Goal: Task Accomplishment & Management: Use online tool/utility

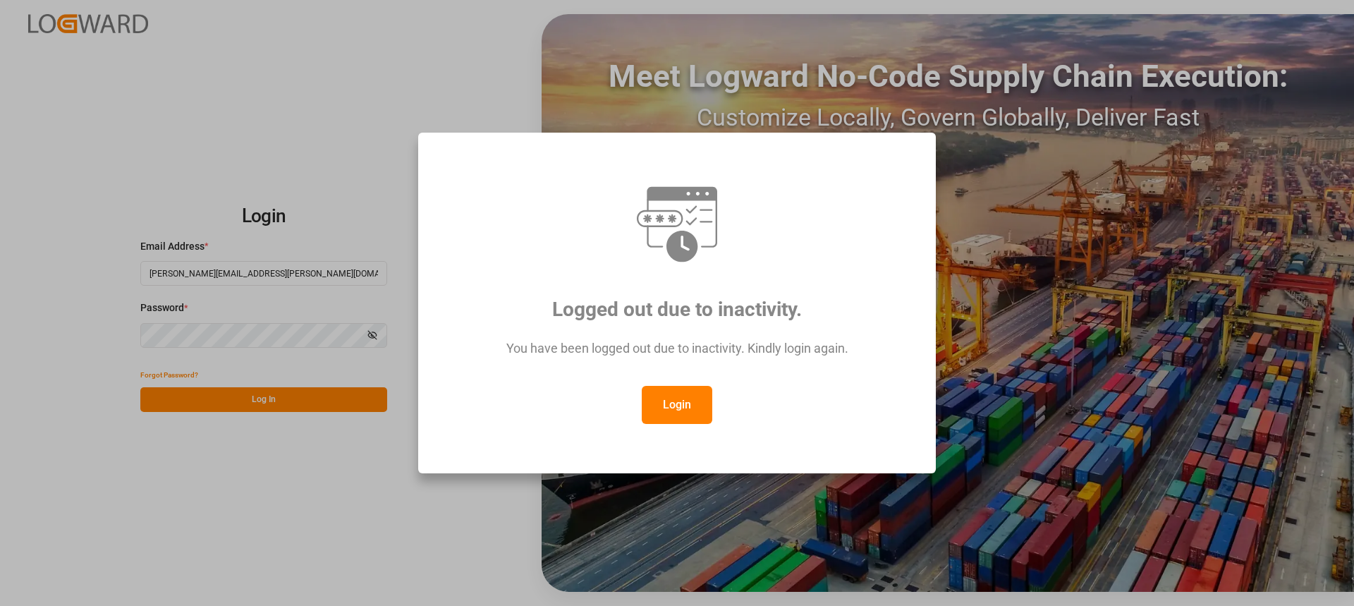
drag, startPoint x: 691, startPoint y: 399, endPoint x: 657, endPoint y: 394, distance: 34.9
click at [689, 397] on button "Login" at bounding box center [677, 405] width 71 height 38
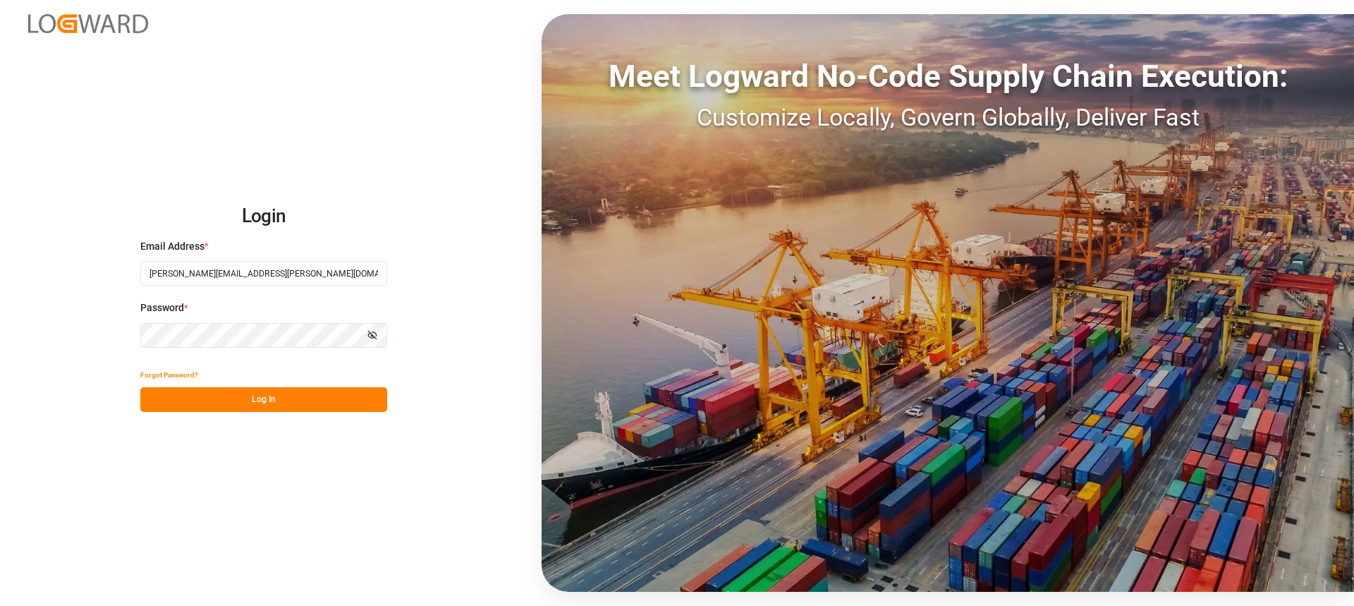
click at [320, 389] on button "Log In" at bounding box center [263, 399] width 247 height 25
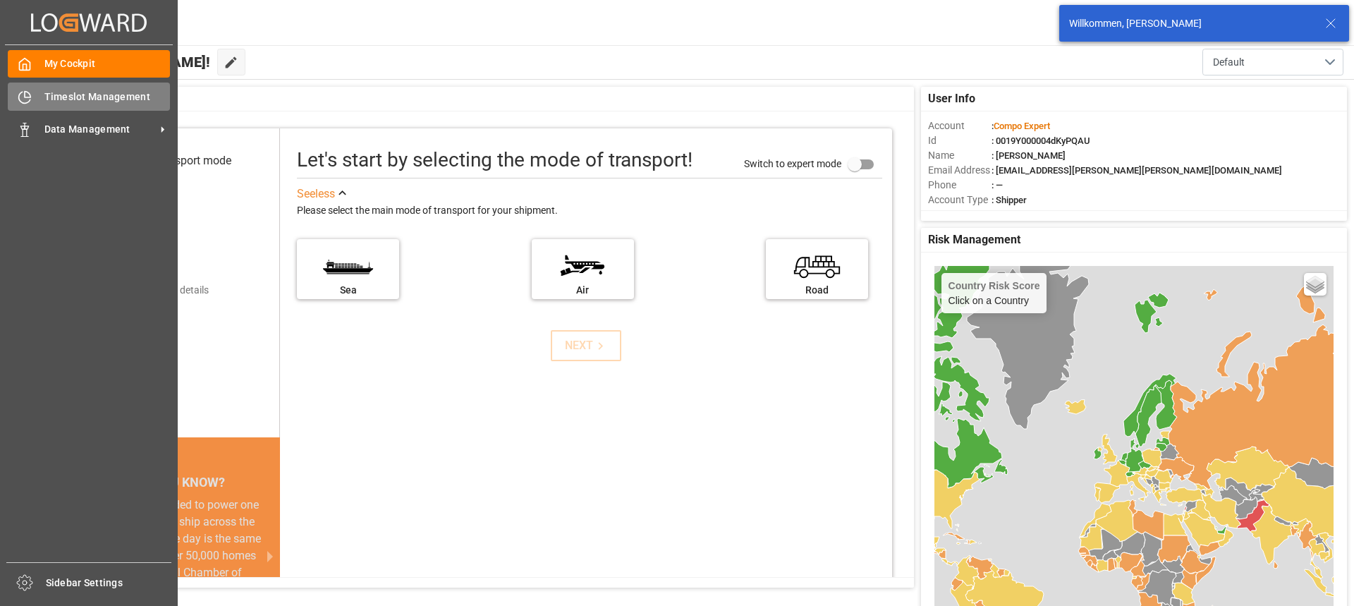
click at [36, 95] on div "Timeslot Management Timeslot Management" at bounding box center [89, 97] width 162 height 28
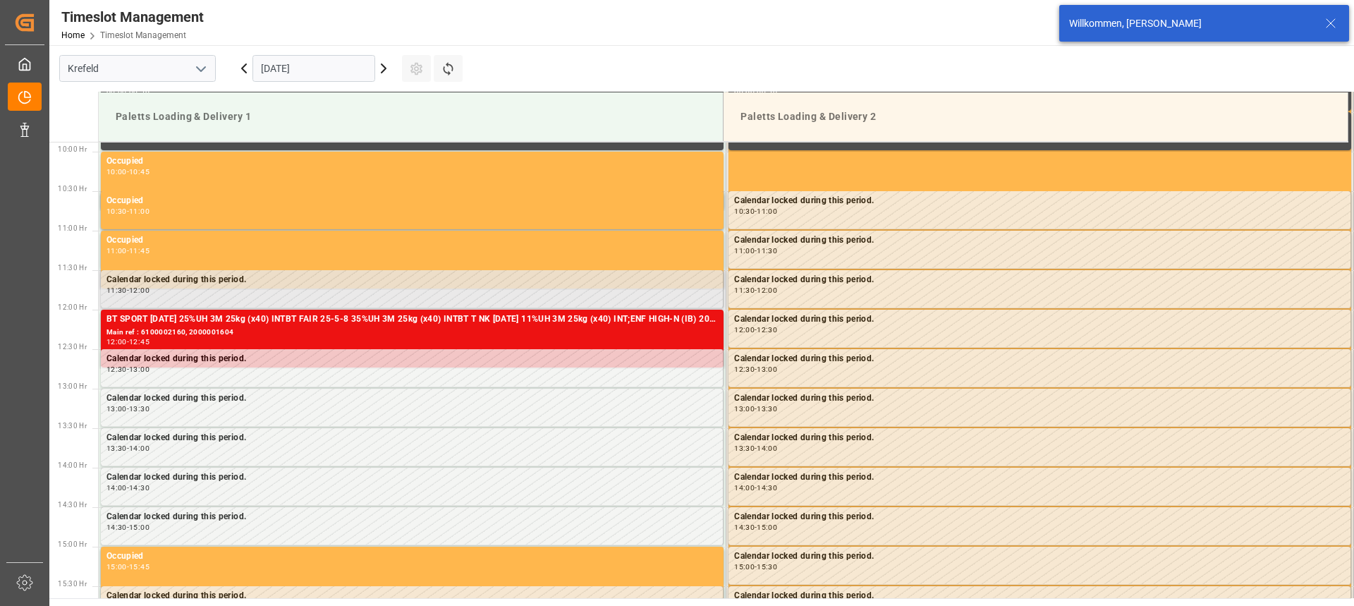
scroll to position [781, 0]
